Goal: Find specific page/section: Find specific page/section

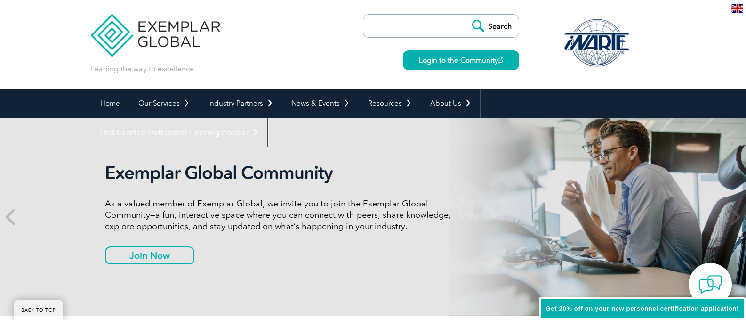
scroll to position [2259, 0]
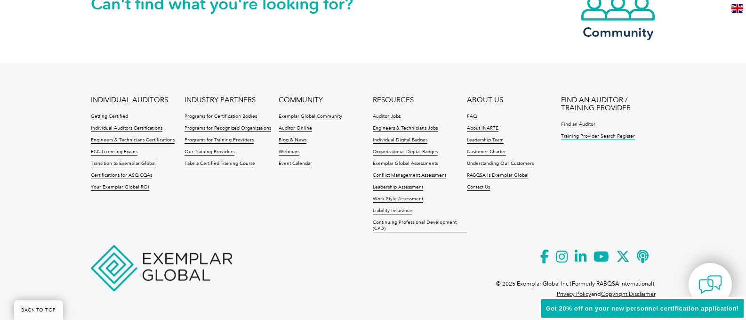
click at [591, 136] on link "Training Provider Search Register" at bounding box center [598, 136] width 74 height 7
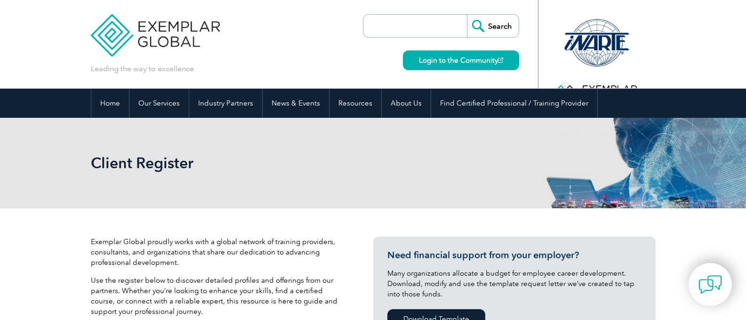
click at [415, 24] on input "search" at bounding box center [417, 26] width 99 height 23
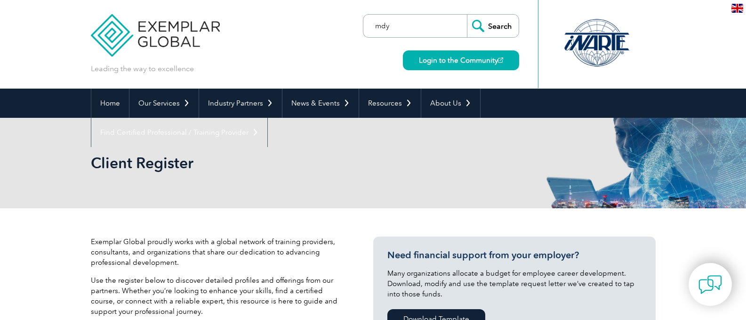
type input "mdy"
click at [467, 15] on input "Search" at bounding box center [493, 26] width 52 height 23
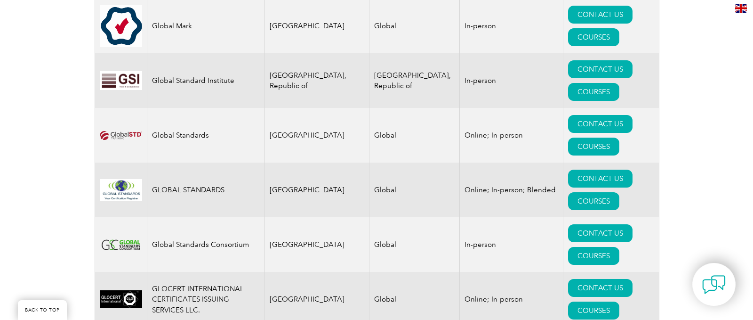
scroll to position [5730, 0]
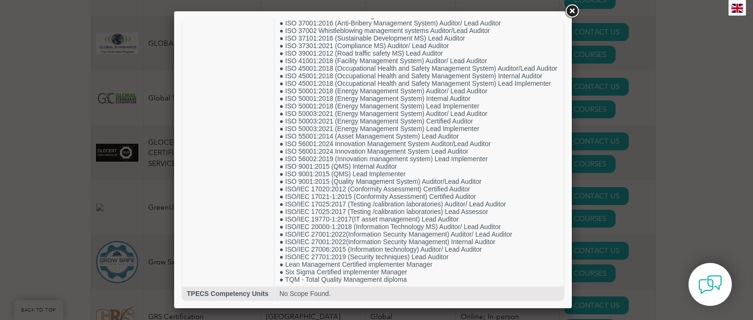
scroll to position [6166, 0]
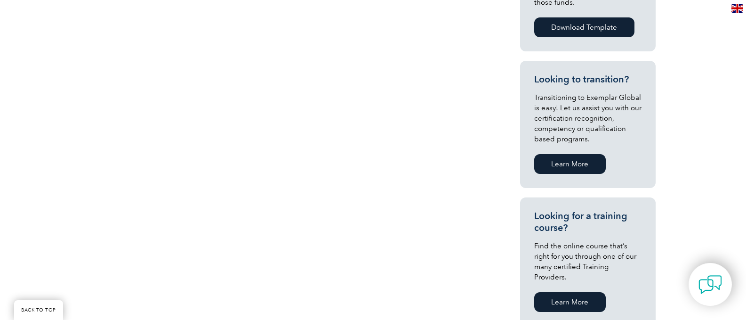
scroll to position [465, 0]
